Goal: Information Seeking & Learning: Check status

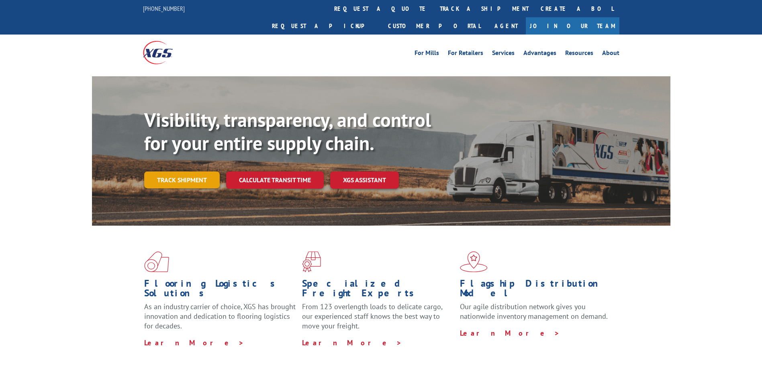
click at [190, 171] on link "Track shipment" at bounding box center [181, 179] width 75 height 17
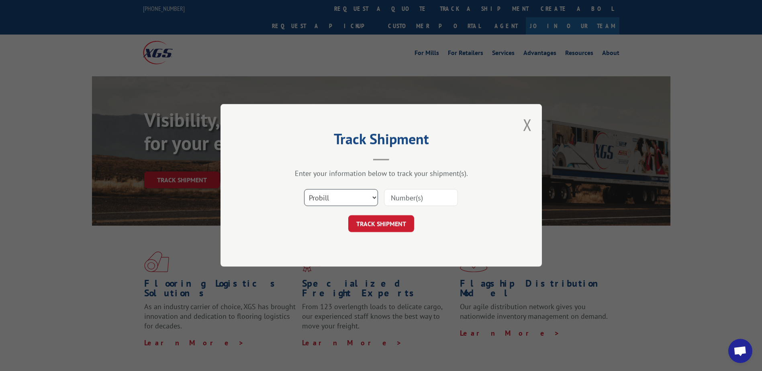
click at [340, 195] on select "Select category... Probill BOL PO" at bounding box center [341, 197] width 74 height 17
select select "bol"
click at [304, 189] on select "Select category... Probill BOL PO" at bounding box center [341, 197] width 74 height 17
click at [407, 198] on input at bounding box center [421, 197] width 74 height 17
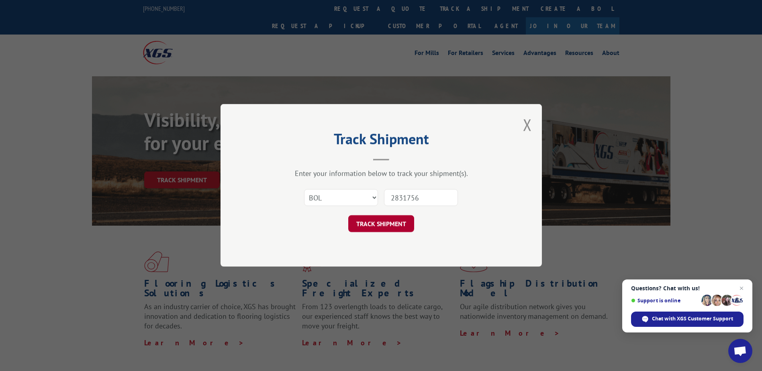
type input "2831756"
click at [380, 220] on button "TRACK SHIPMENT" at bounding box center [381, 224] width 66 height 17
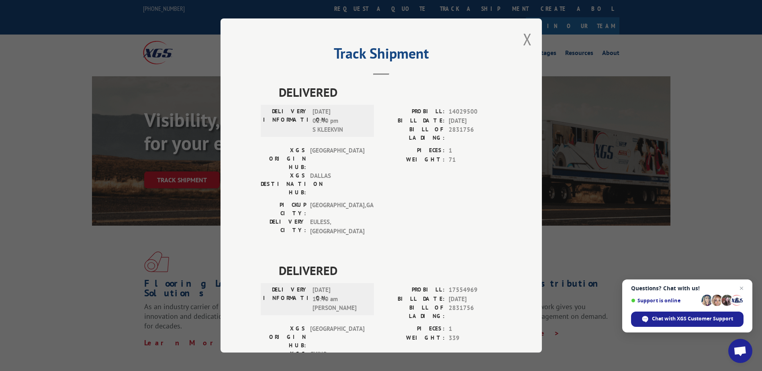
drag, startPoint x: 525, startPoint y: 40, endPoint x: 517, endPoint y: 38, distance: 7.8
click at [525, 40] on button "Close modal" at bounding box center [527, 39] width 9 height 21
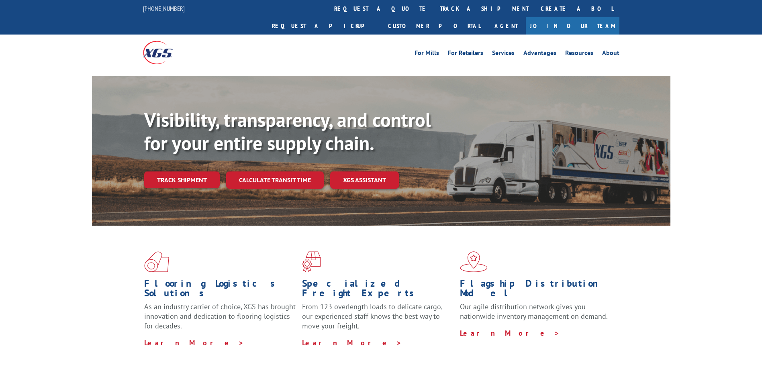
click at [173, 171] on link "Track shipment" at bounding box center [181, 179] width 75 height 17
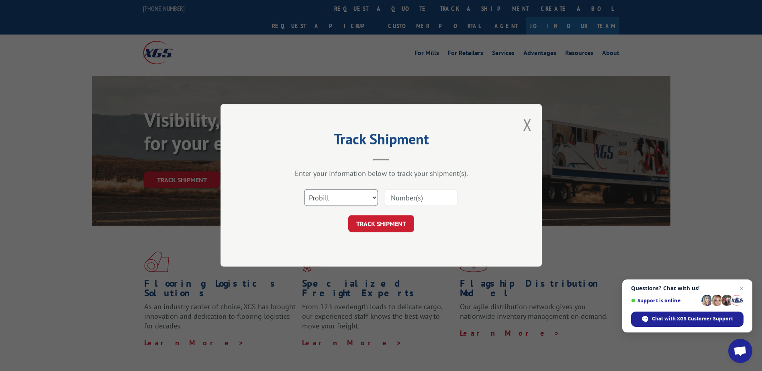
click at [333, 198] on select "Select category... Probill BOL PO" at bounding box center [341, 197] width 74 height 17
select select "bol"
click at [304, 189] on select "Select category... Probill BOL PO" at bounding box center [341, 197] width 74 height 17
click at [398, 199] on input at bounding box center [421, 197] width 74 height 17
type input "2865623"
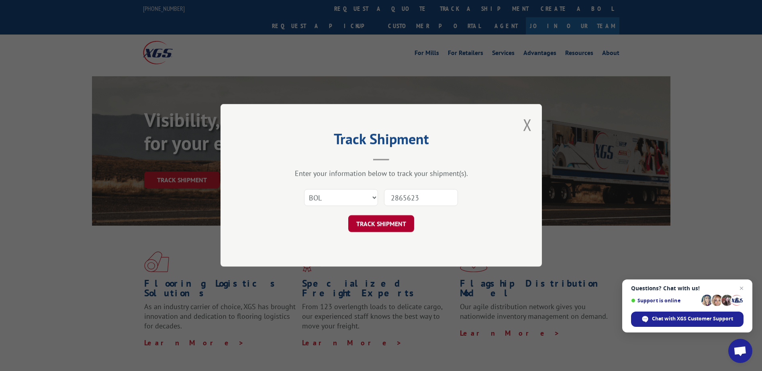
click at [385, 220] on button "TRACK SHIPMENT" at bounding box center [381, 224] width 66 height 17
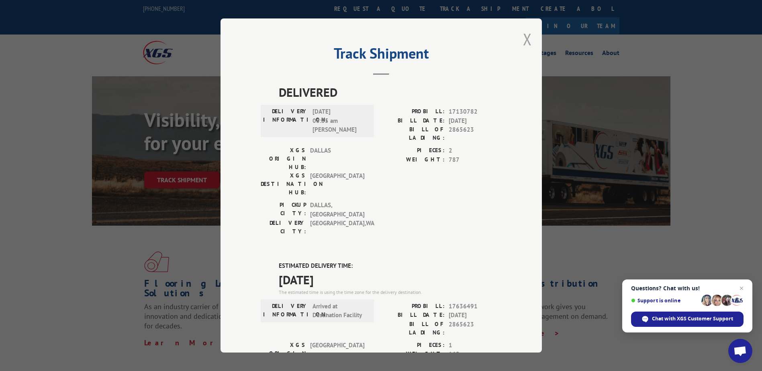
click at [524, 39] on button "Close modal" at bounding box center [527, 39] width 9 height 21
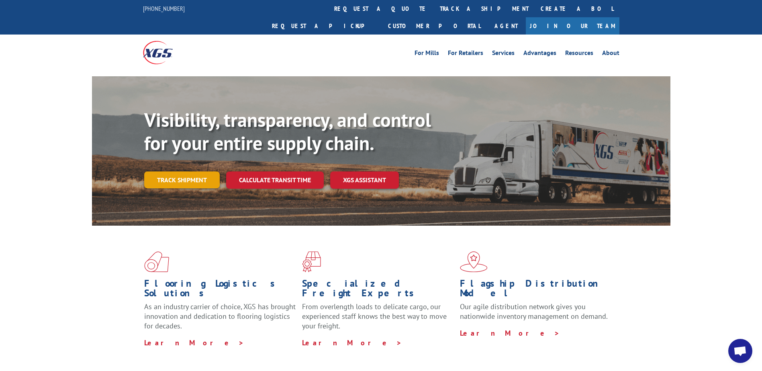
click at [164, 171] on link "Track shipment" at bounding box center [181, 179] width 75 height 17
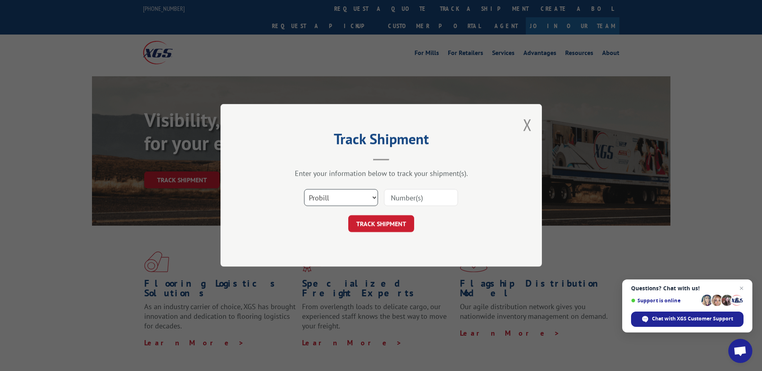
click at [319, 200] on select "Select category... Probill BOL PO" at bounding box center [341, 197] width 74 height 17
select select "bol"
click at [304, 189] on select "Select category... Probill BOL PO" at bounding box center [341, 197] width 74 height 17
click at [396, 202] on input at bounding box center [421, 197] width 74 height 17
type input "2865018"
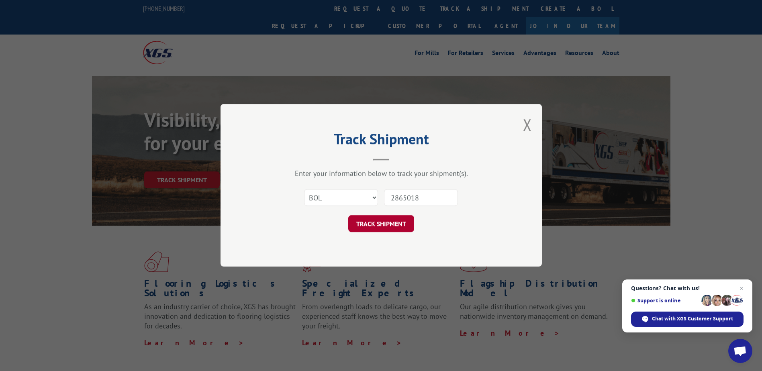
click at [386, 229] on button "TRACK SHIPMENT" at bounding box center [381, 224] width 66 height 17
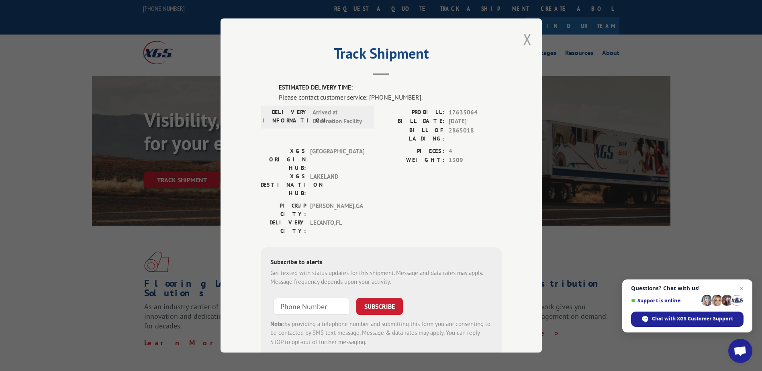
click at [526, 41] on button "Close modal" at bounding box center [527, 39] width 9 height 21
